Goal: Task Accomplishment & Management: Manage account settings

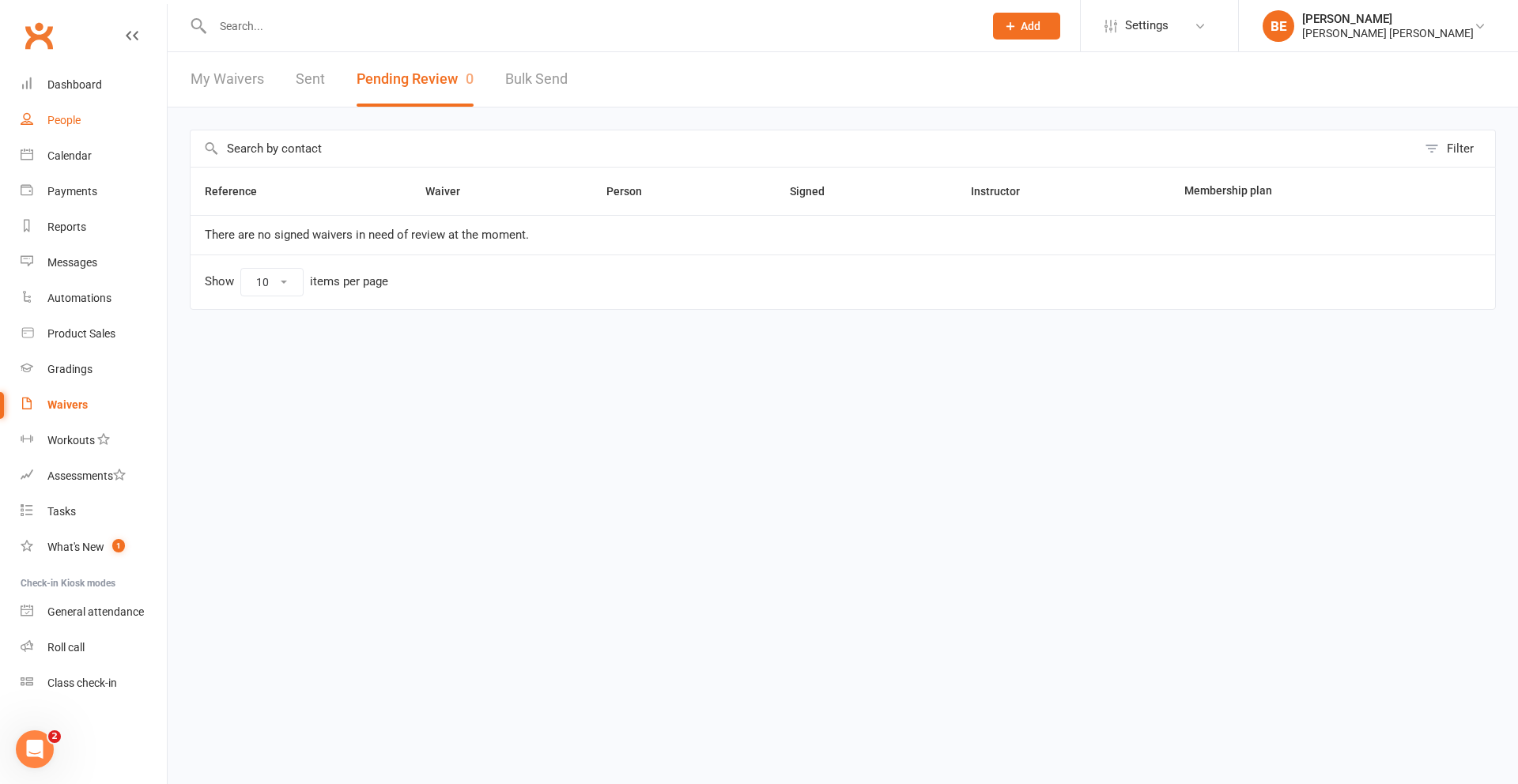
click at [65, 121] on div "People" at bounding box center [64, 120] width 33 height 13
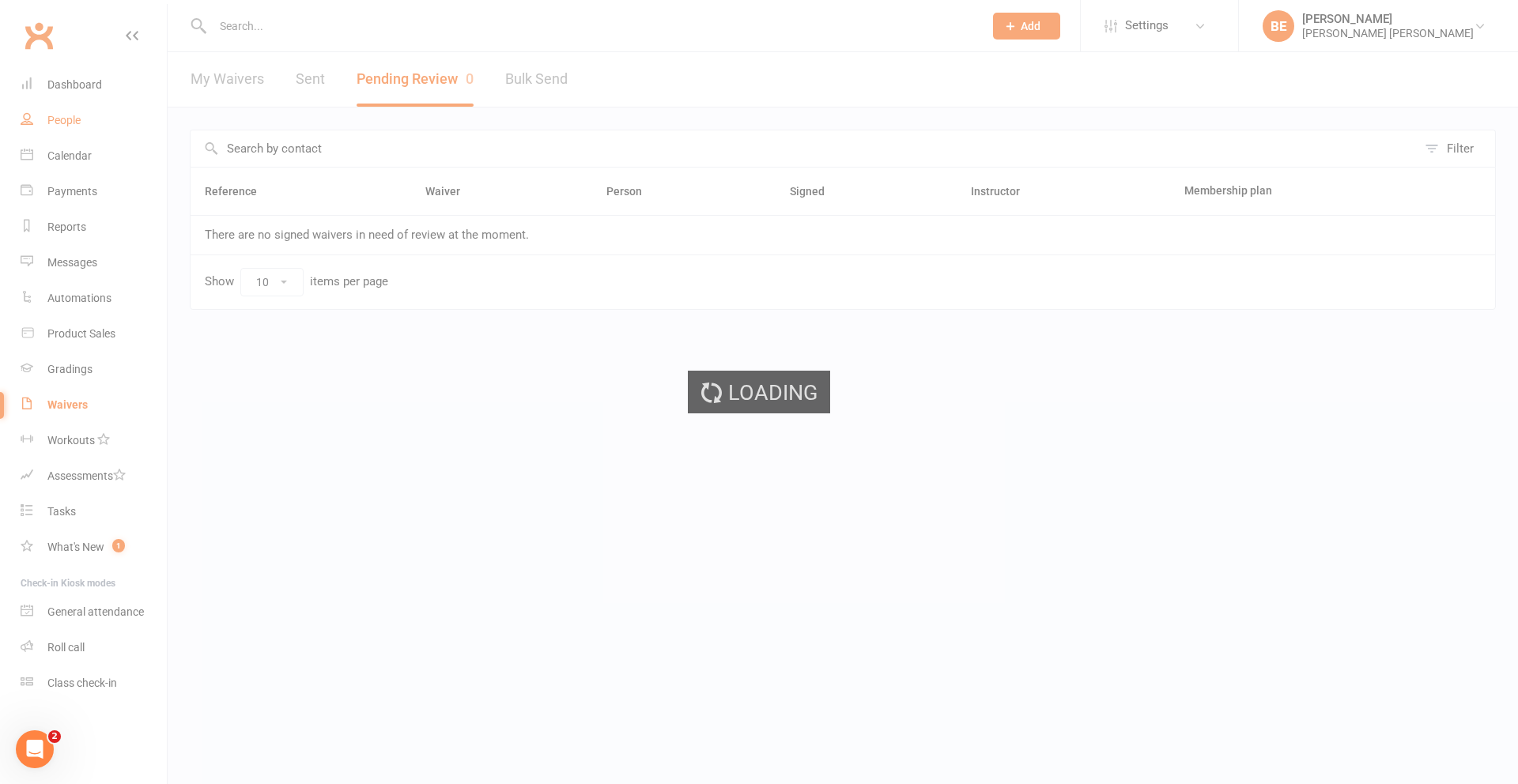
select select "50"
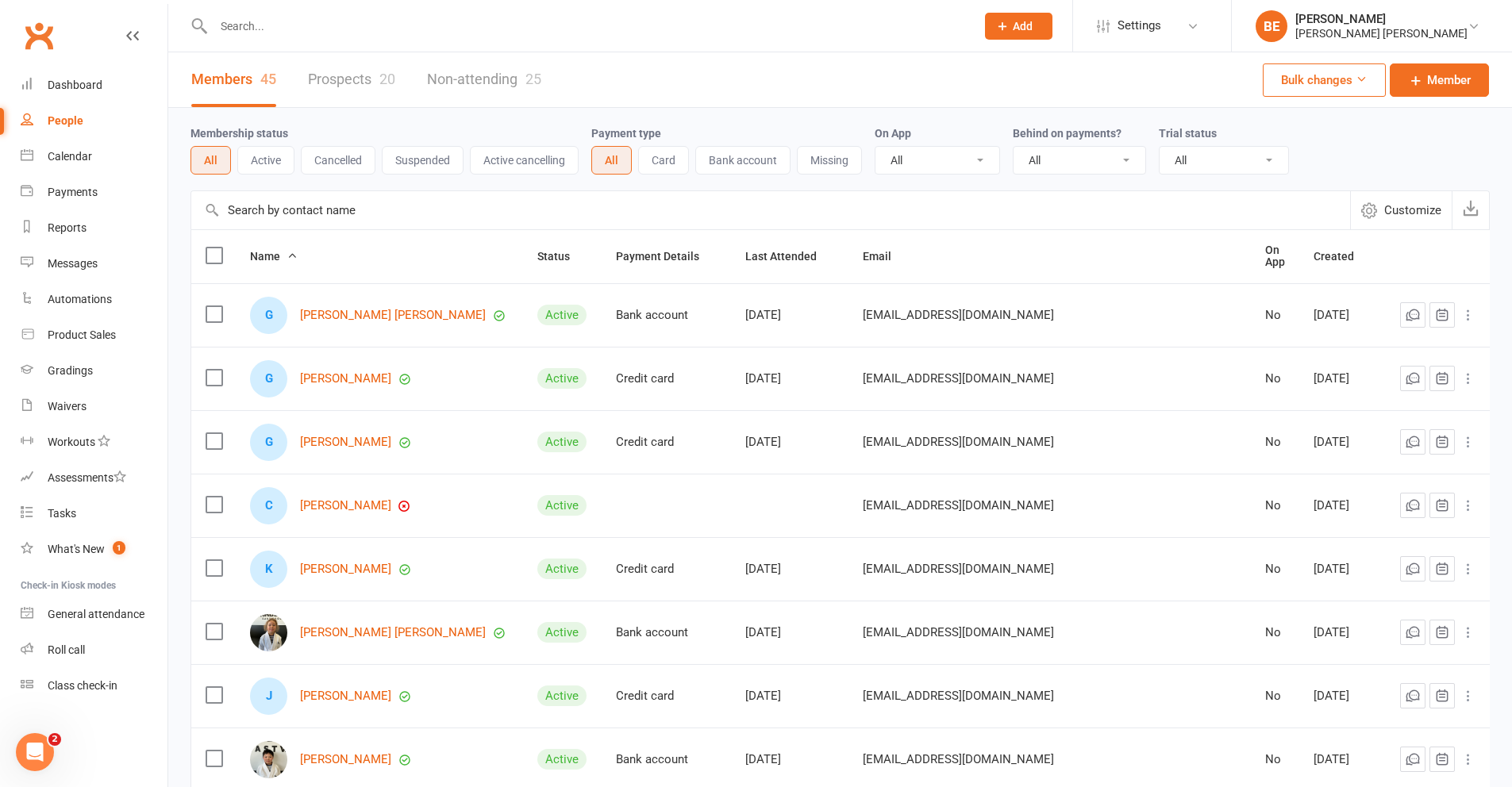
click at [354, 62] on link "Prospects 20" at bounding box center [352, 79] width 87 height 55
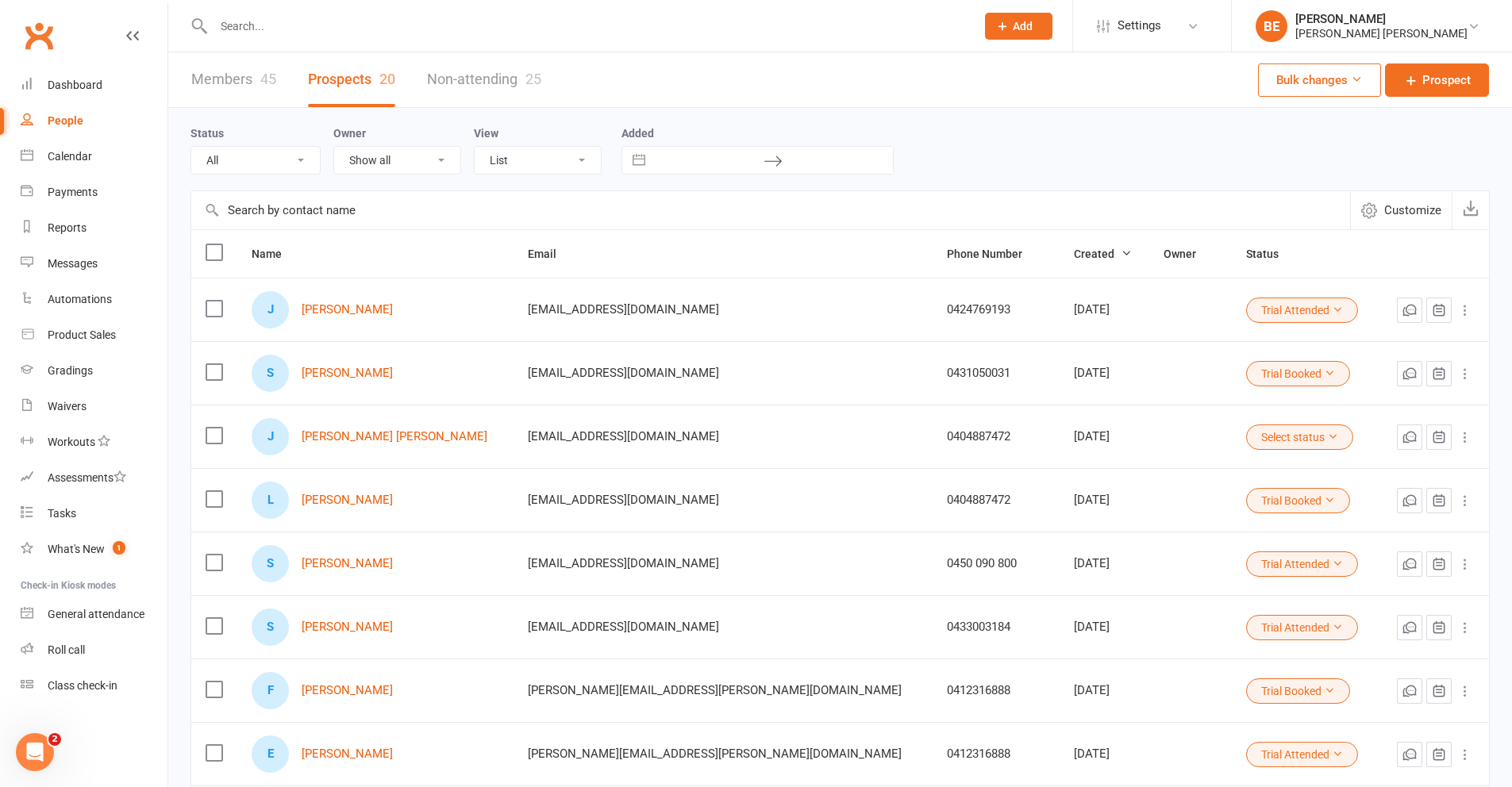
click at [1199, 308] on icon at bounding box center [1466, 310] width 16 height 16
click at [1019, 169] on div "Status All (No status set) (Invalid status) Initial Contact Follow-up Call Foll…" at bounding box center [839, 149] width 1299 height 50
click at [354, 374] on link "[PERSON_NAME]" at bounding box center [347, 373] width 91 height 14
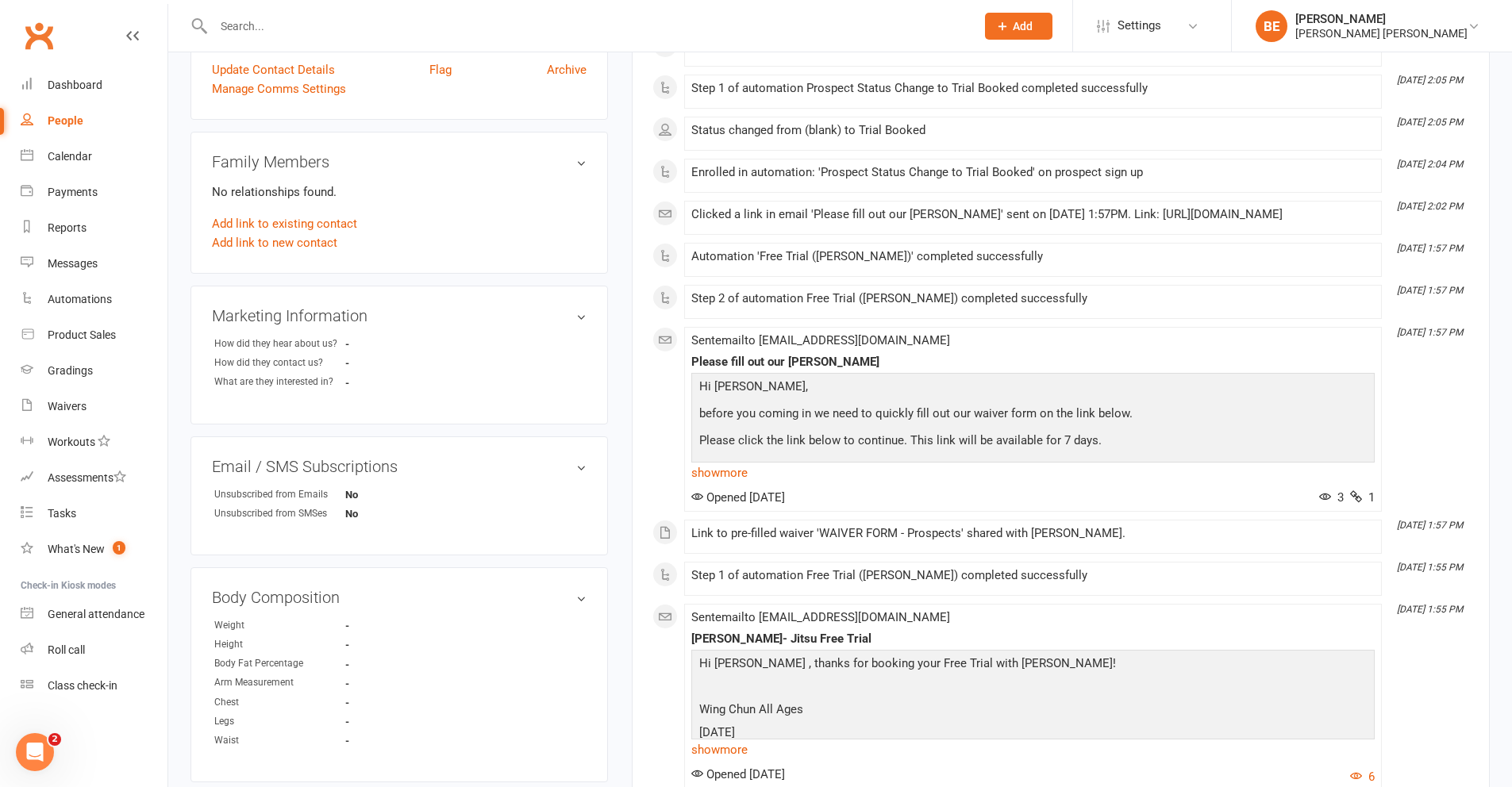
scroll to position [398, 0]
